Goal: Information Seeking & Learning: Learn about a topic

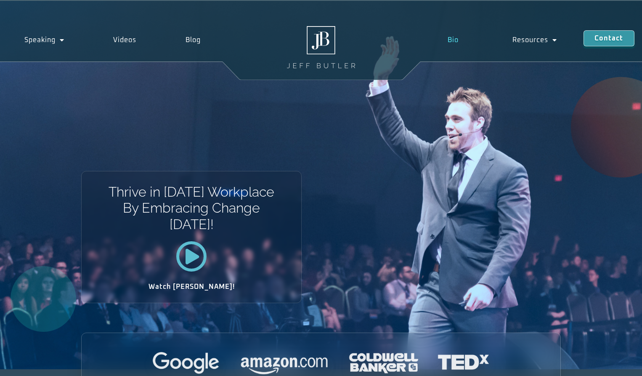
click at [450, 36] on link "Bio" at bounding box center [453, 39] width 64 height 19
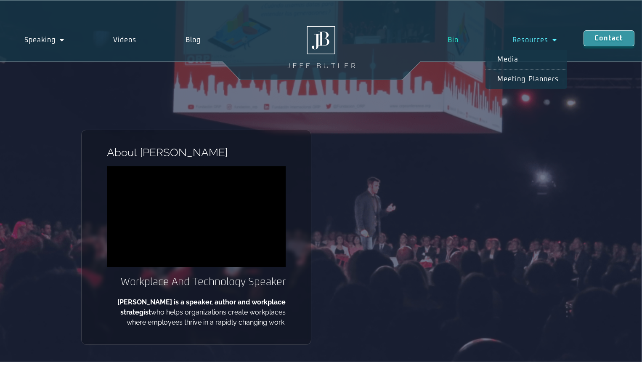
click at [553, 39] on span "Menu" at bounding box center [553, 39] width 9 height 15
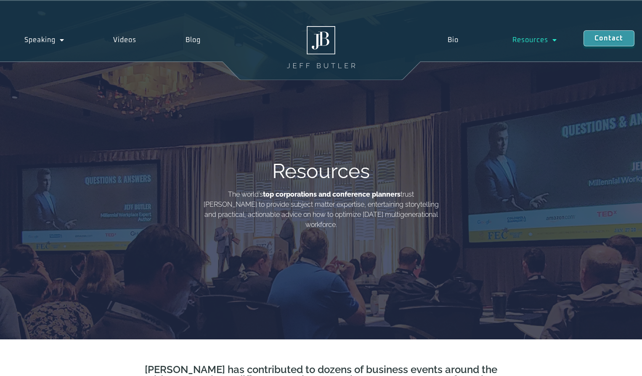
click at [527, 41] on link "Resources" at bounding box center [535, 39] width 98 height 19
click at [515, 56] on link "Media" at bounding box center [527, 59] width 82 height 19
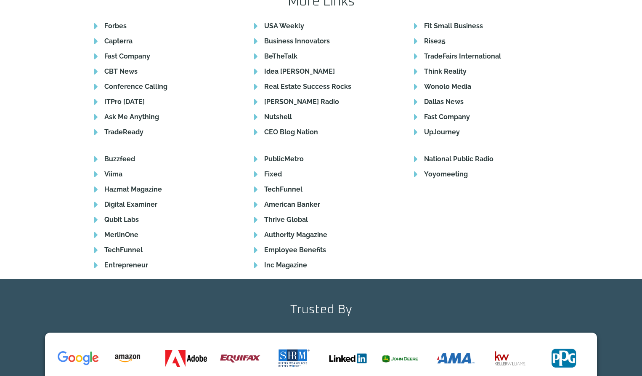
scroll to position [1221, 0]
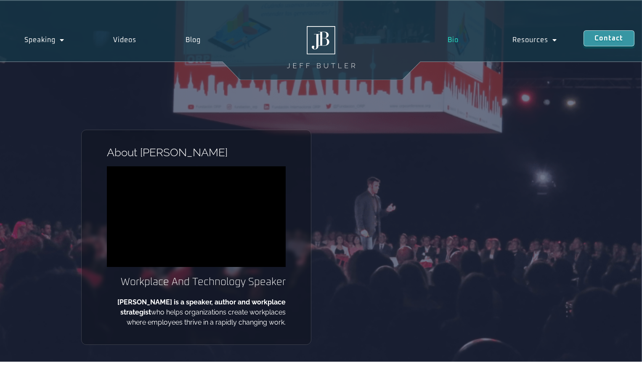
click at [453, 37] on link "Bio" at bounding box center [453, 39] width 64 height 19
click at [37, 35] on link "Speaking" at bounding box center [44, 39] width 89 height 19
click at [47, 39] on link "Speaking" at bounding box center [44, 39] width 89 height 19
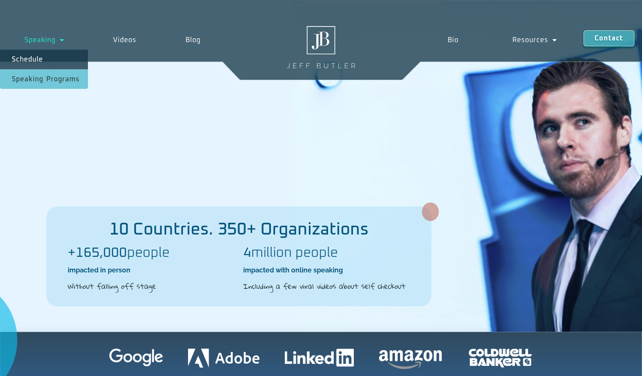
click at [58, 78] on link "Speaking Programs" at bounding box center [44, 78] width 88 height 19
